Goal: Transaction & Acquisition: Purchase product/service

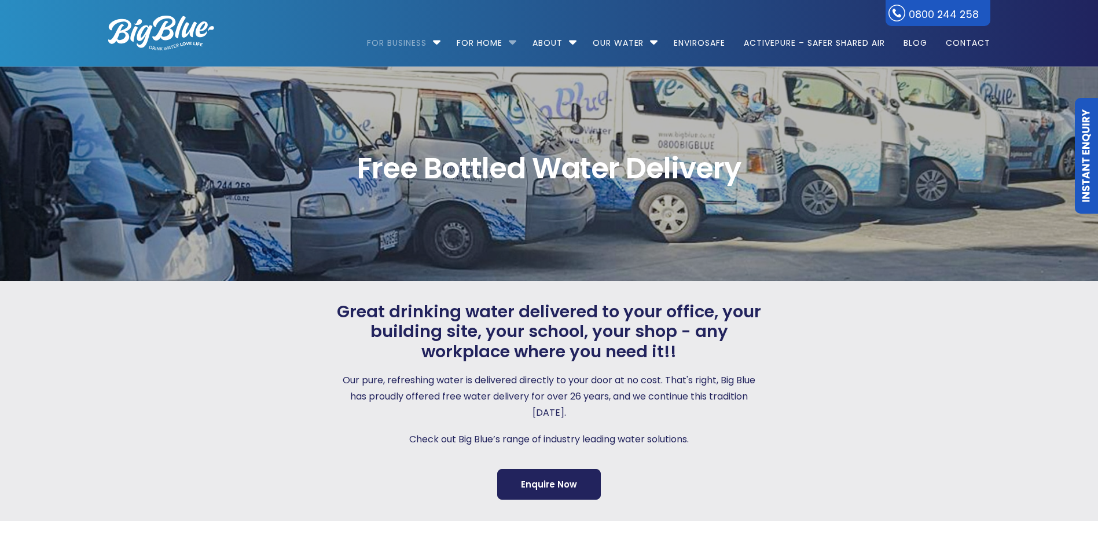
click at [508, 40] on li "For Home Get a water cooler for your home Short Term Water Cooler Hire For Even…" at bounding box center [486, 38] width 74 height 66
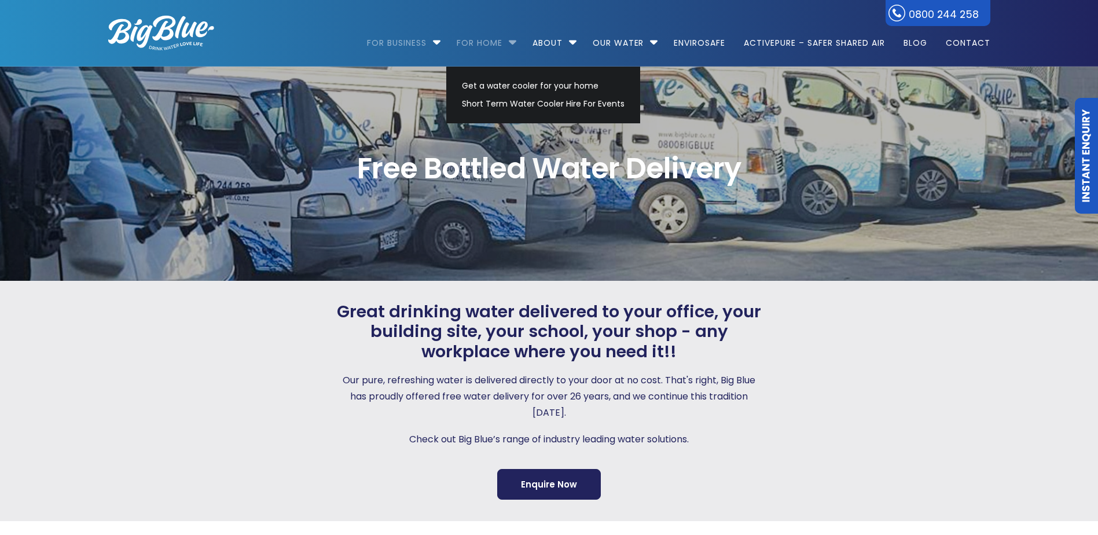
click at [482, 42] on link "For Home" at bounding box center [480, 37] width 62 height 75
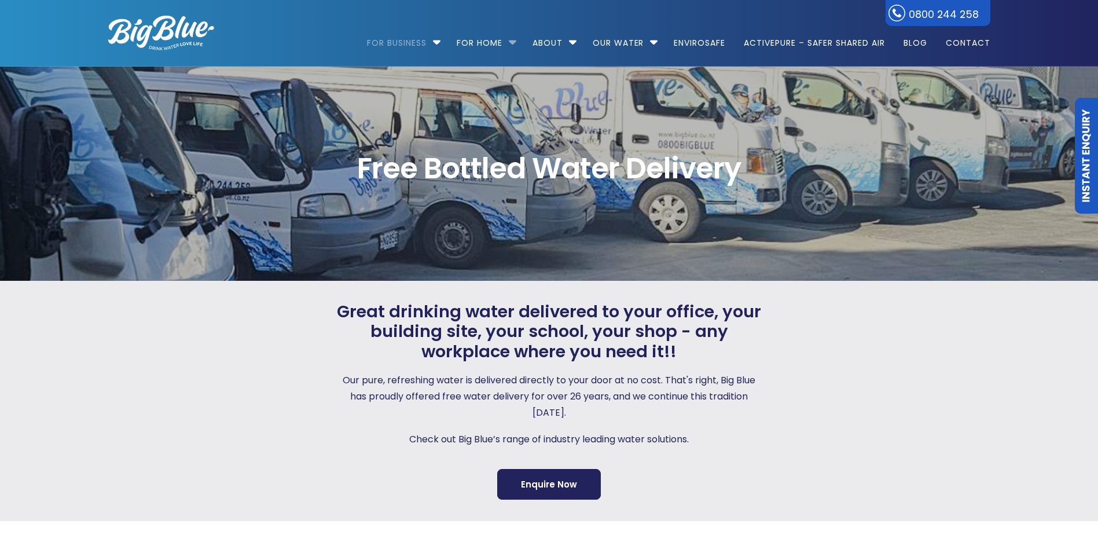
click at [512, 45] on li "For Home Get a water cooler for your home Short Term Water Cooler Hire For Even…" at bounding box center [486, 38] width 74 height 66
click at [510, 40] on li "For Home Get a water cooler for your home Short Term Water Cooler Hire For Even…" at bounding box center [486, 38] width 74 height 66
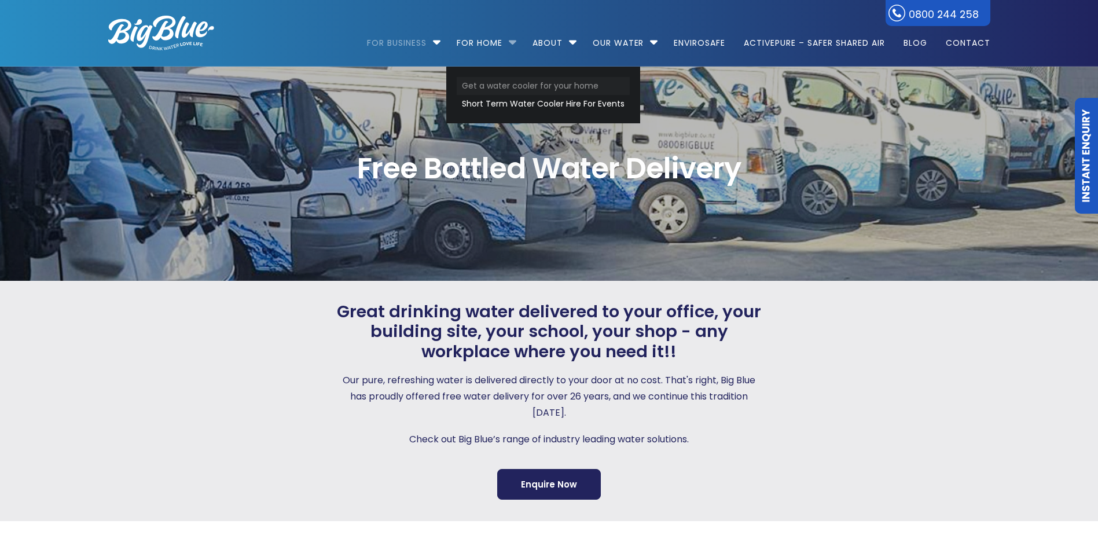
click at [502, 80] on link "Get a water cooler for your home" at bounding box center [543, 86] width 173 height 18
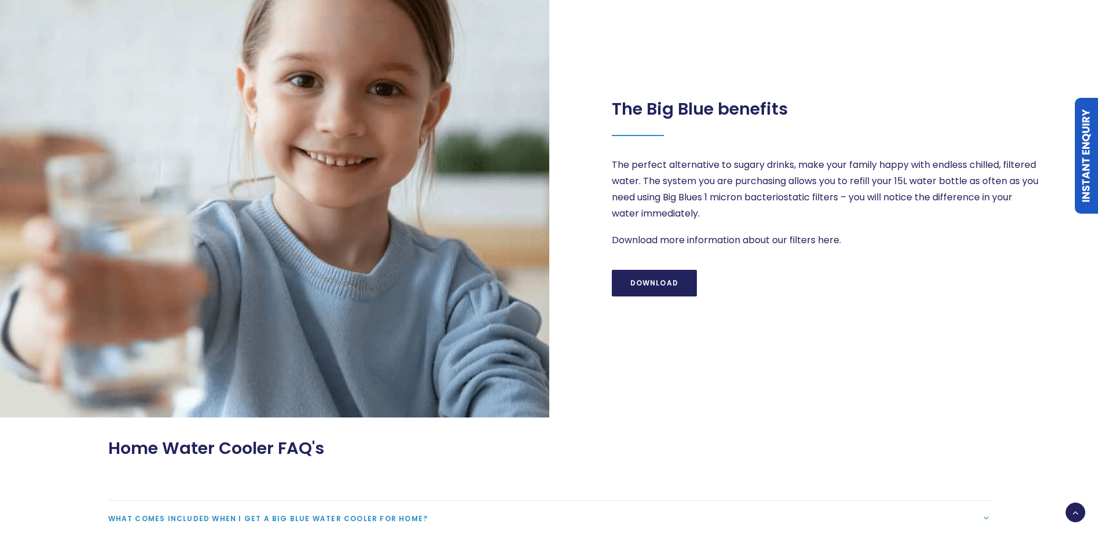
scroll to position [1389, 0]
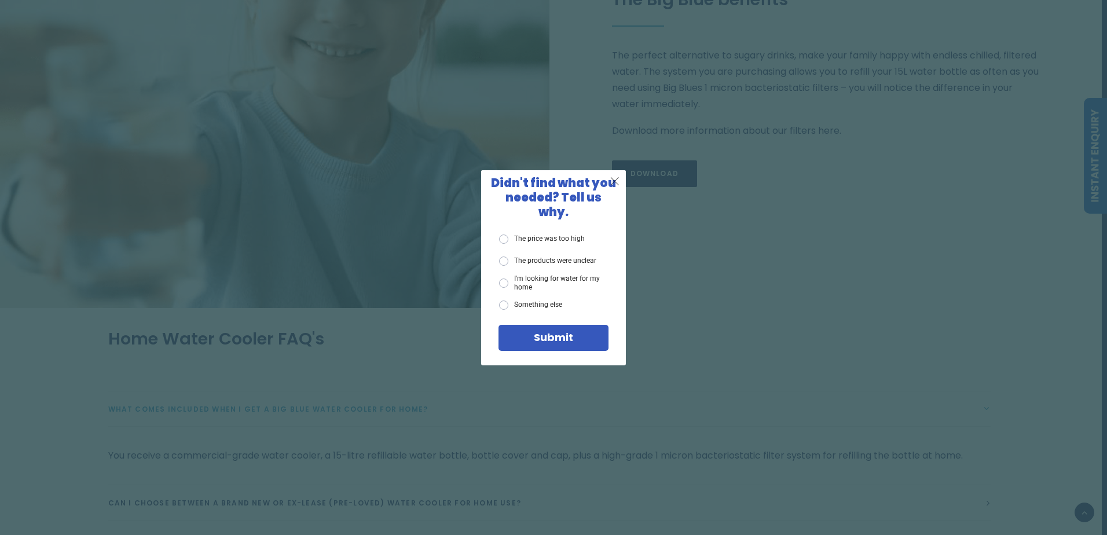
click at [615, 184] on span "X" at bounding box center [615, 181] width 10 height 14
